Goal: Navigation & Orientation: Understand site structure

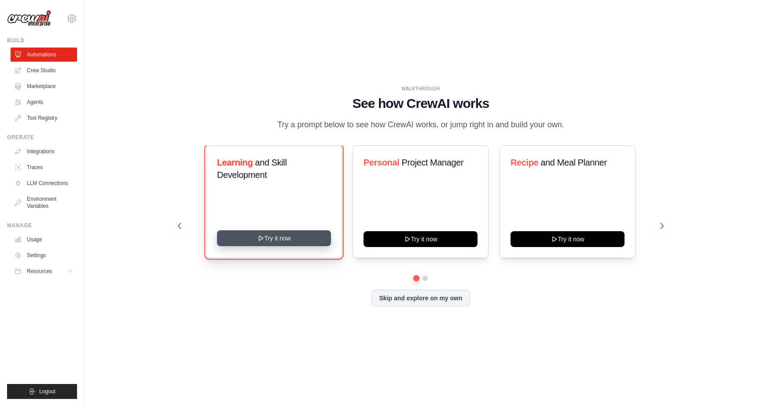
click at [280, 239] on button "Try it now" at bounding box center [274, 238] width 114 height 16
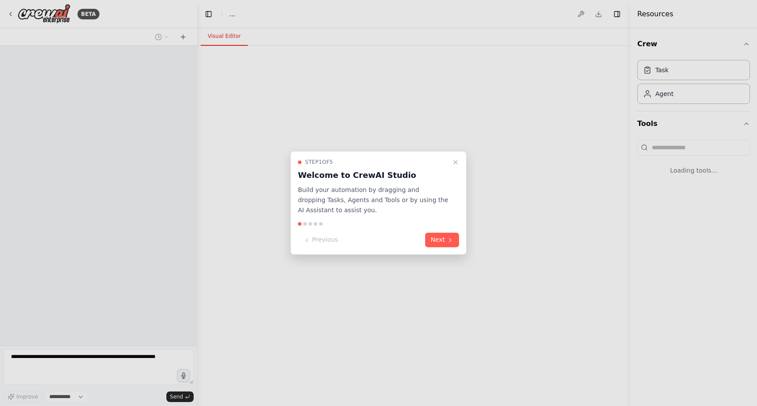
select select "****"
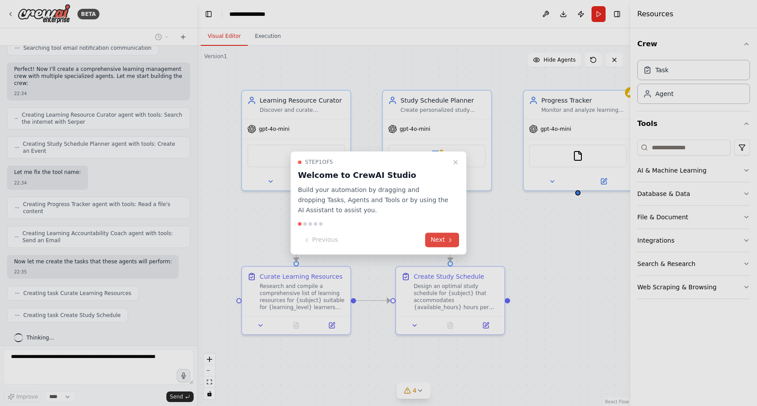
scroll to position [250, 0]
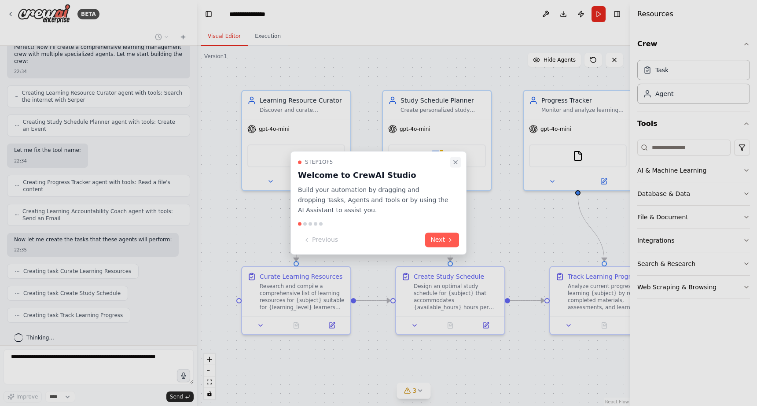
click at [453, 161] on icon "Close walkthrough" at bounding box center [455, 161] width 7 height 7
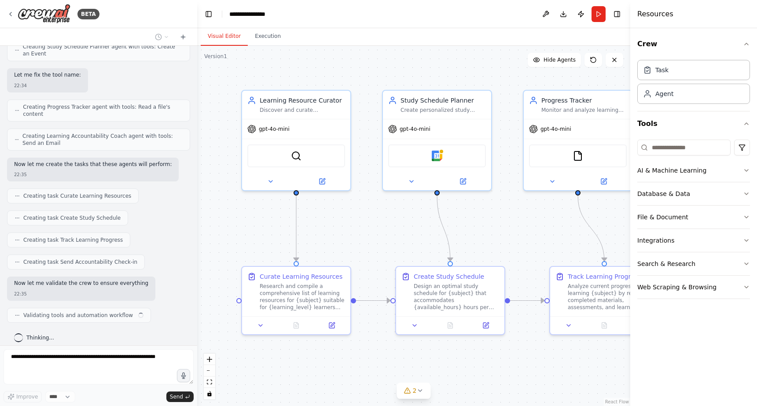
scroll to position [333, 0]
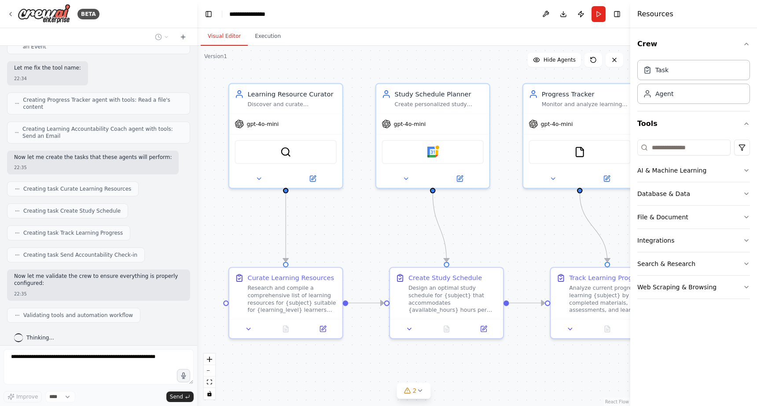
drag, startPoint x: 512, startPoint y: 229, endPoint x: 505, endPoint y: 227, distance: 7.7
click at [505, 227] on div ".deletable-edge-delete-btn { width: 20px; height: 20px; border: 0px solid #ffff…" at bounding box center [413, 226] width 433 height 360
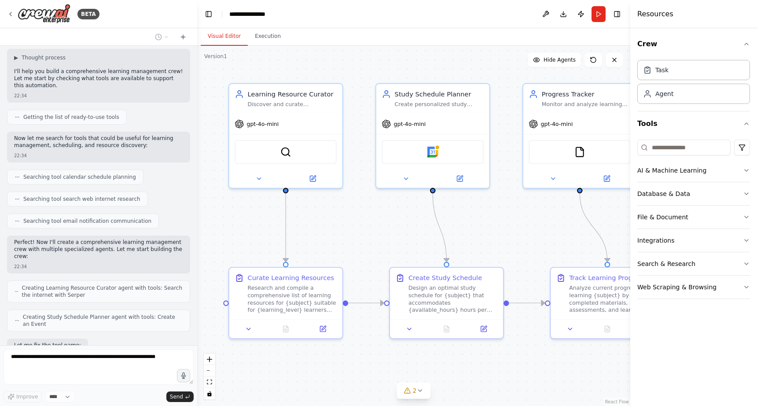
scroll to position [58, 0]
click at [12, 15] on icon at bounding box center [10, 14] width 7 height 7
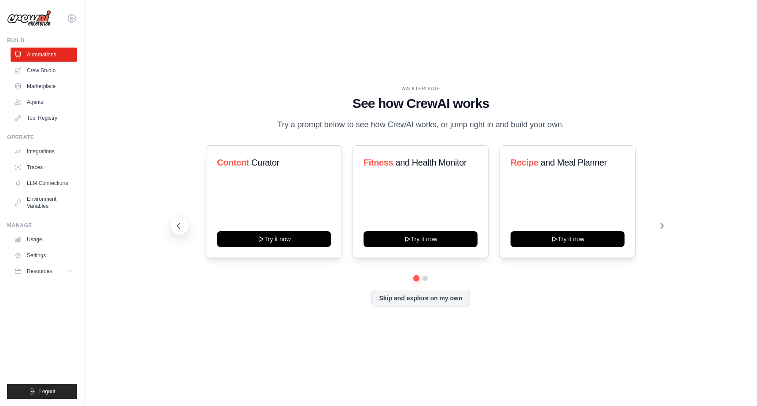
click at [177, 224] on icon at bounding box center [178, 225] width 9 height 9
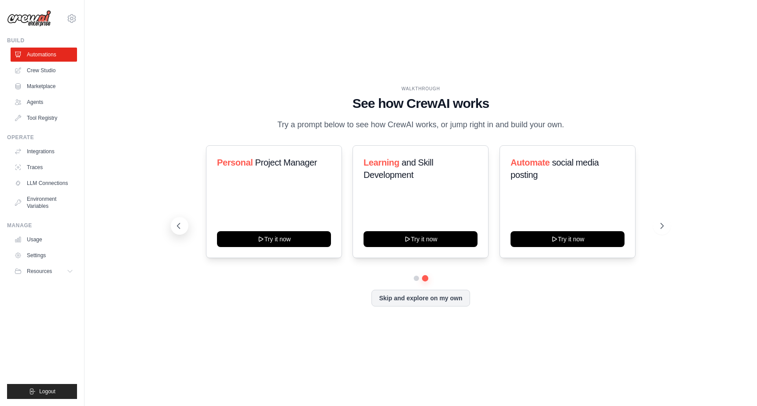
click at [177, 224] on icon at bounding box center [178, 225] width 9 height 9
click at [40, 70] on link "Crew Studio" at bounding box center [44, 70] width 66 height 14
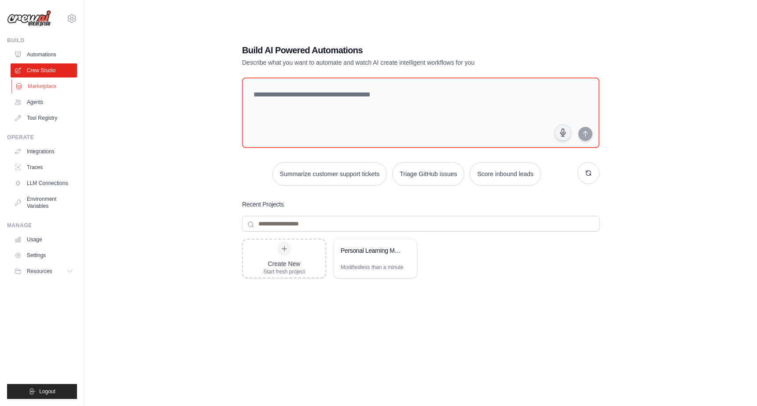
click at [54, 87] on link "Marketplace" at bounding box center [44, 86] width 66 height 14
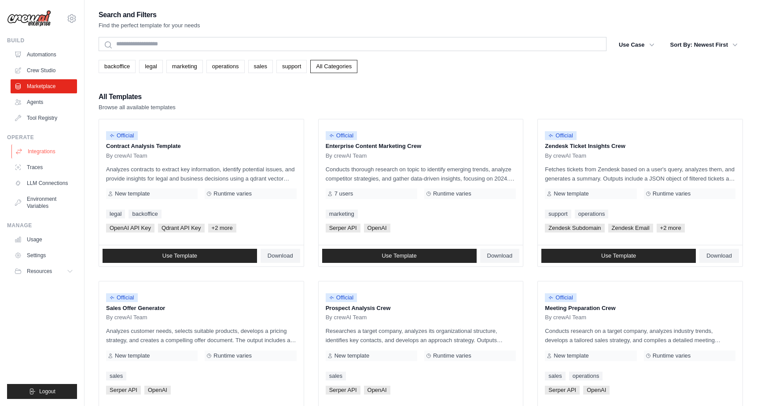
click at [43, 150] on link "Integrations" at bounding box center [44, 151] width 66 height 14
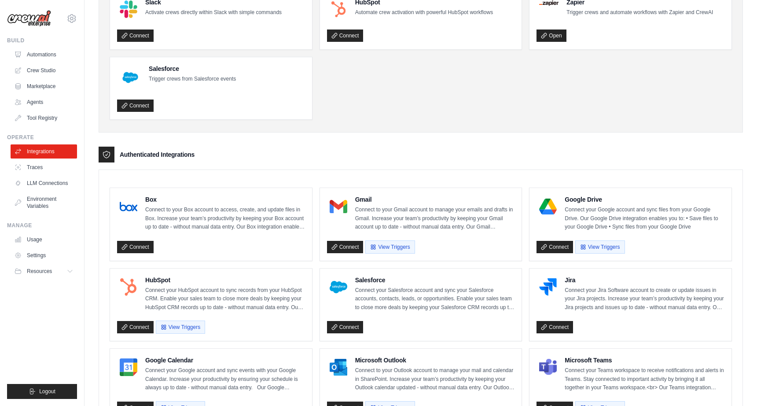
scroll to position [6, 0]
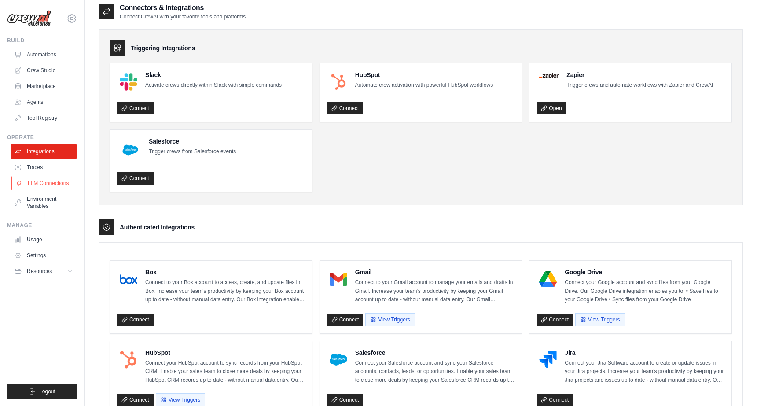
click at [40, 184] on link "LLM Connections" at bounding box center [44, 183] width 66 height 14
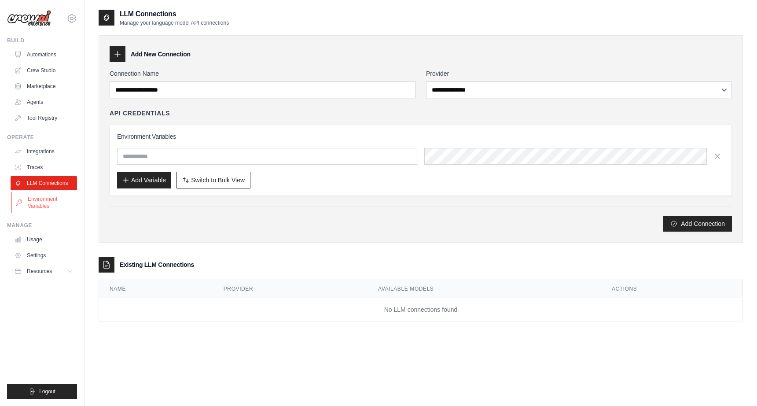
click at [44, 201] on link "Environment Variables" at bounding box center [44, 202] width 66 height 21
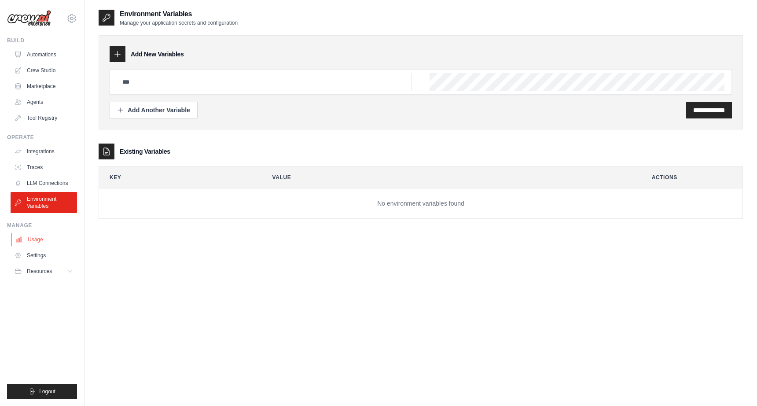
click at [41, 238] on link "Usage" at bounding box center [44, 239] width 66 height 14
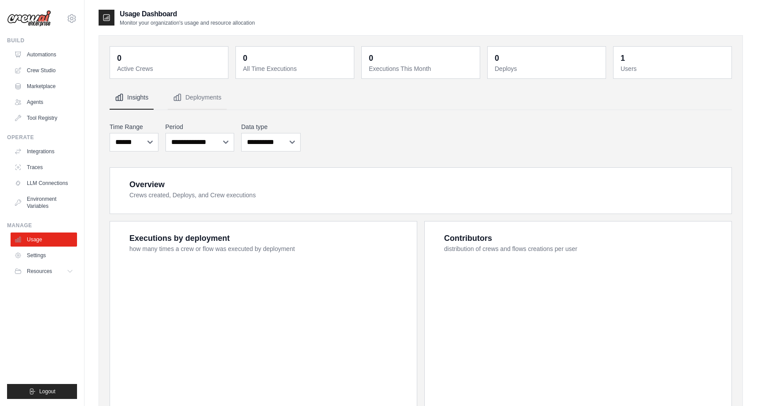
click at [43, 257] on link "Settings" at bounding box center [44, 255] width 66 height 14
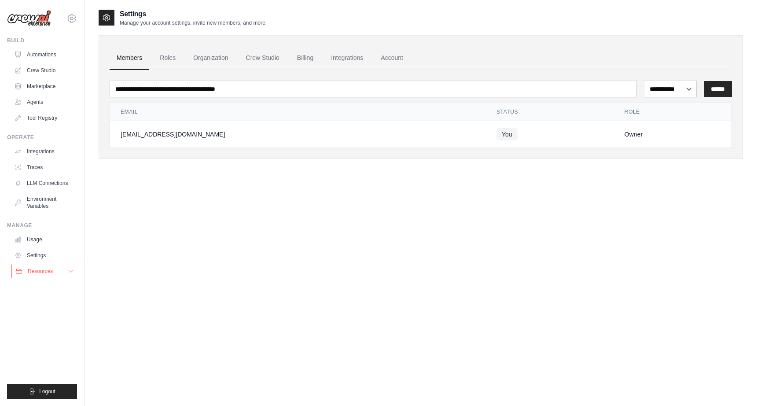
click at [56, 271] on button "Resources" at bounding box center [44, 271] width 66 height 14
click at [55, 272] on button "Resources" at bounding box center [44, 271] width 66 height 14
